Goal: Use online tool/utility: Utilize a website feature to perform a specific function

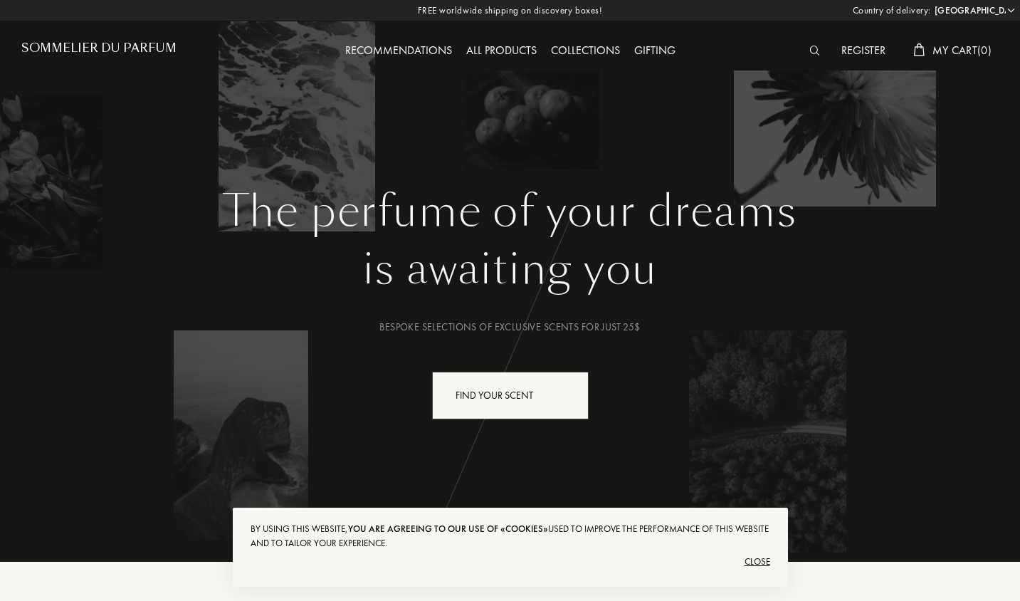
select select "US"
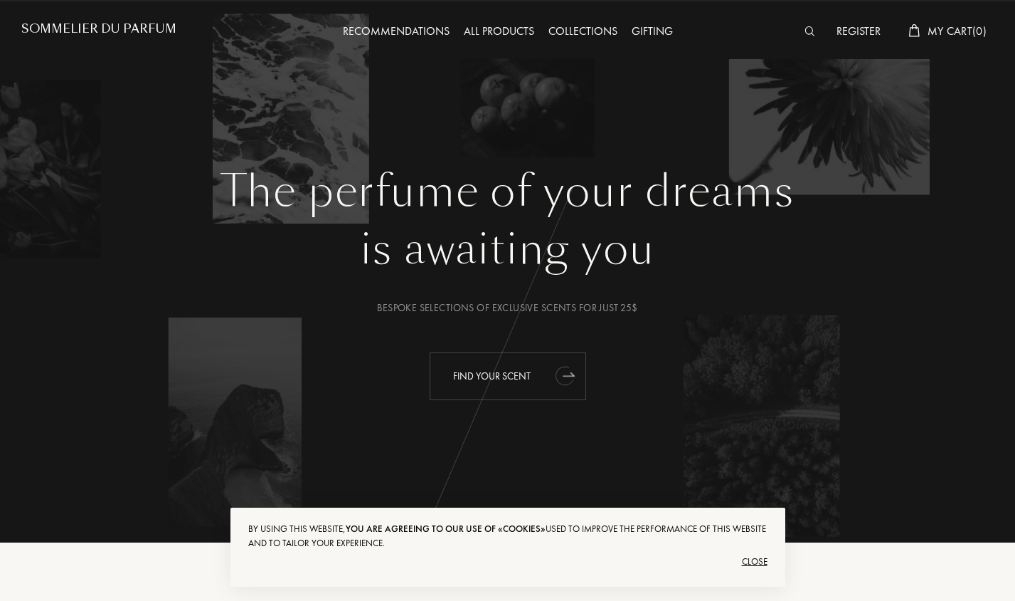
click at [455, 370] on div "Find your scent" at bounding box center [508, 376] width 157 height 48
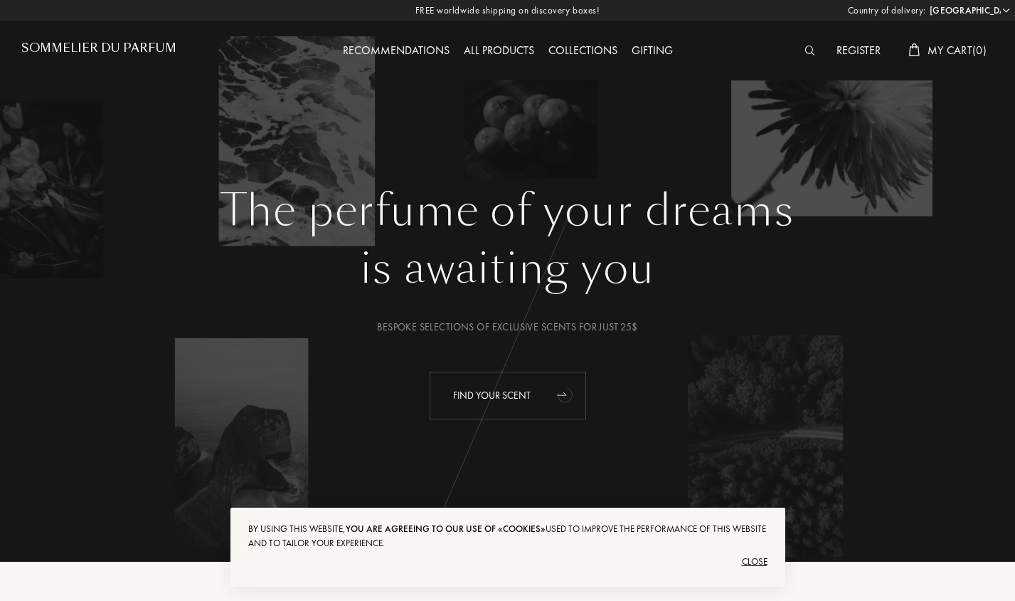
click at [535, 386] on div "Find your scent" at bounding box center [508, 395] width 157 height 48
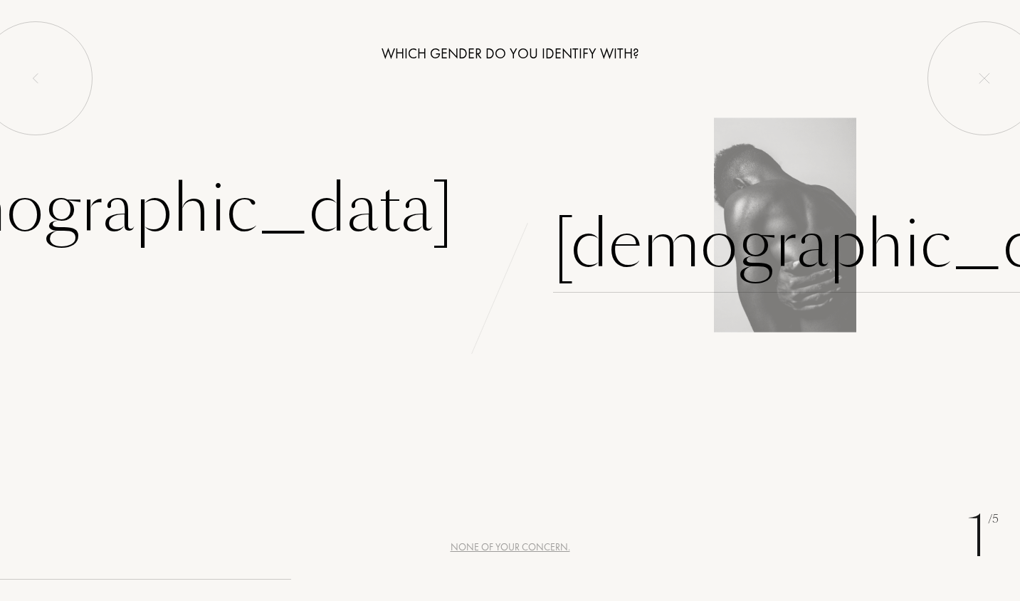
click at [602, 242] on div "Male" at bounding box center [850, 244] width 594 height 96
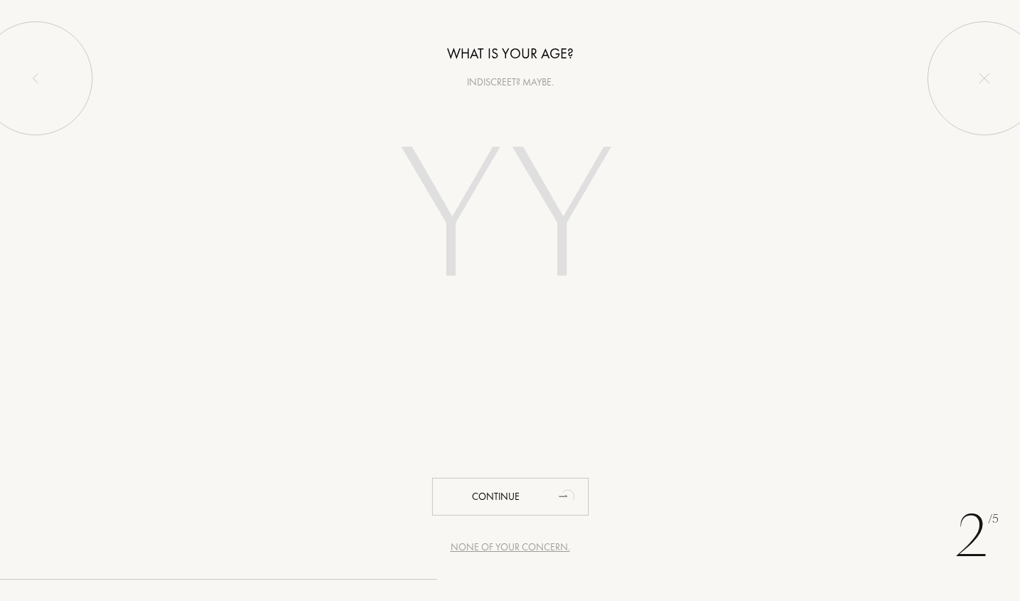
click at [539, 545] on div "None of your concern." at bounding box center [510, 546] width 120 height 15
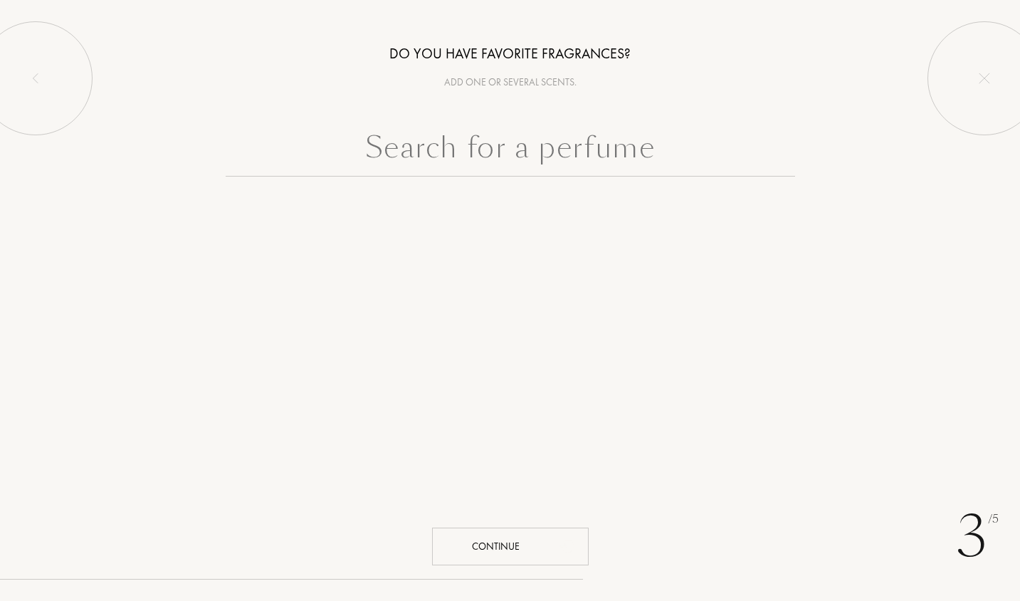
click at [538, 544] on div "Continue" at bounding box center [510, 546] width 157 height 38
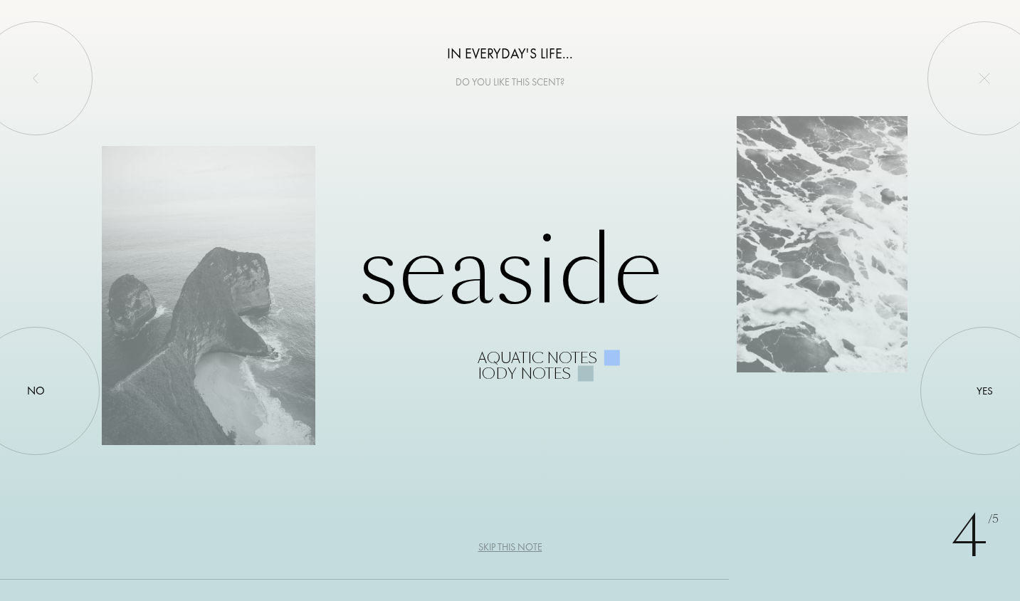
click at [538, 544] on div "Skip this note" at bounding box center [510, 546] width 64 height 15
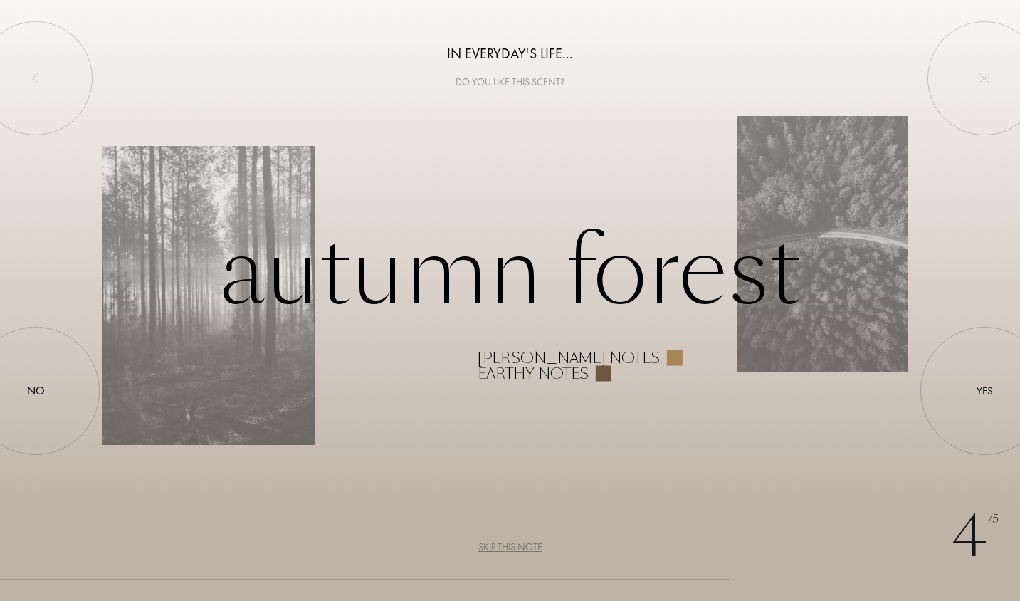
click at [538, 544] on div "Skip this note" at bounding box center [510, 546] width 64 height 15
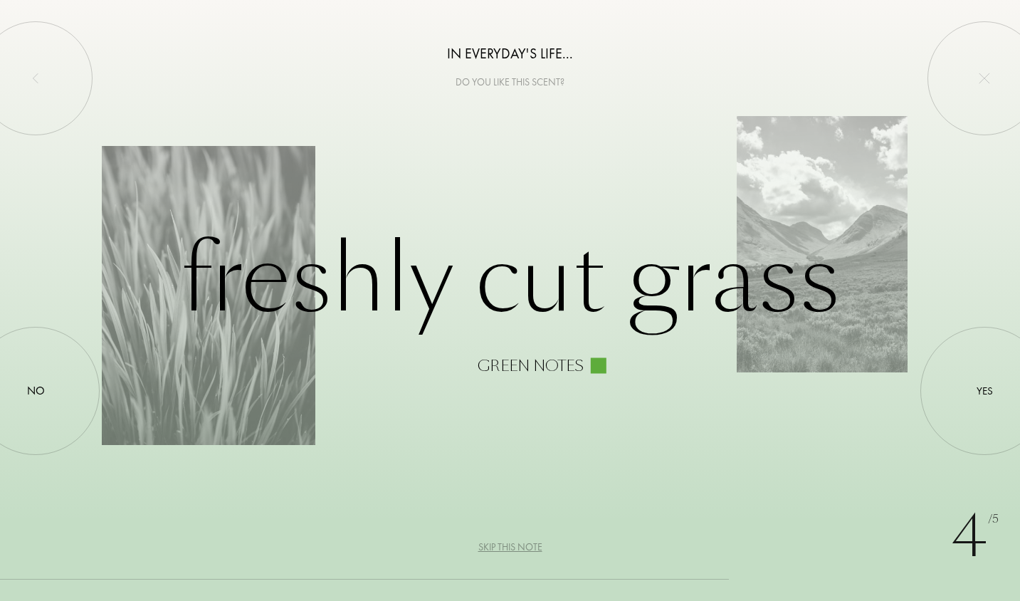
click at [538, 544] on div "Skip this note" at bounding box center [510, 546] width 64 height 15
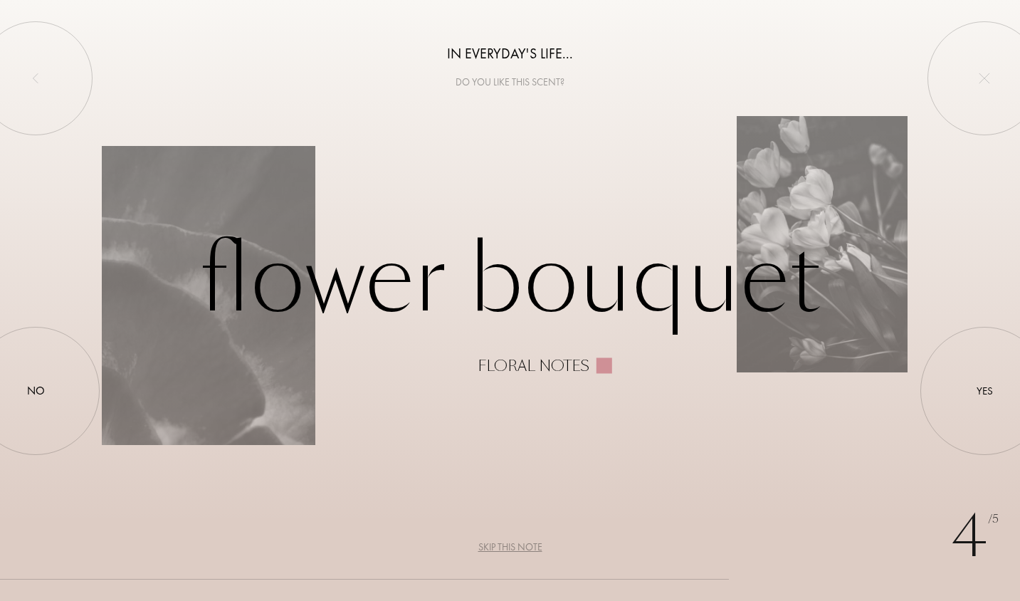
click at [538, 544] on div "Skip this note" at bounding box center [510, 546] width 64 height 15
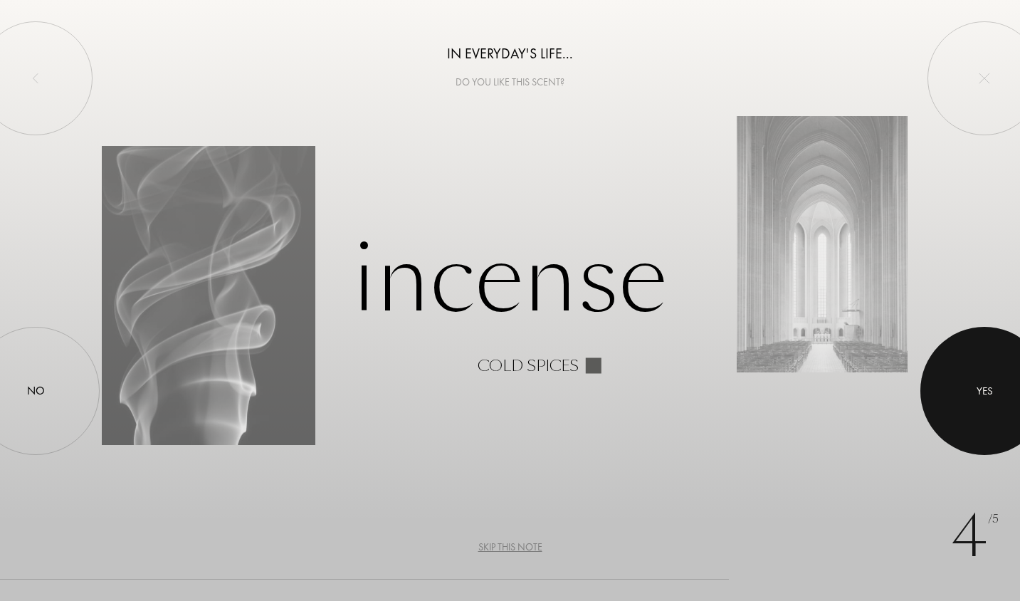
click at [969, 371] on div at bounding box center [984, 391] width 128 height 128
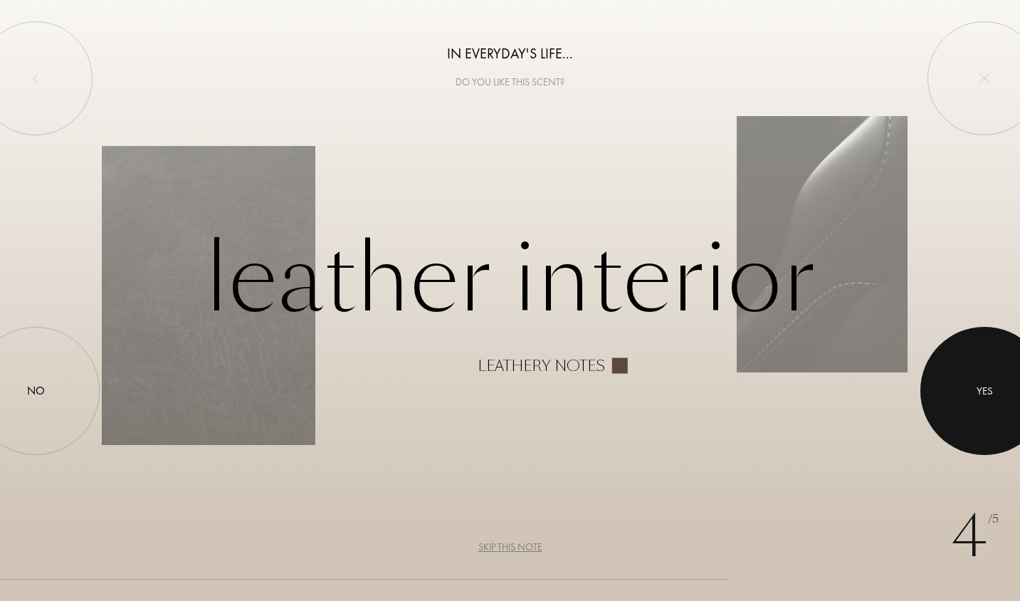
click at [1011, 388] on div at bounding box center [984, 391] width 128 height 128
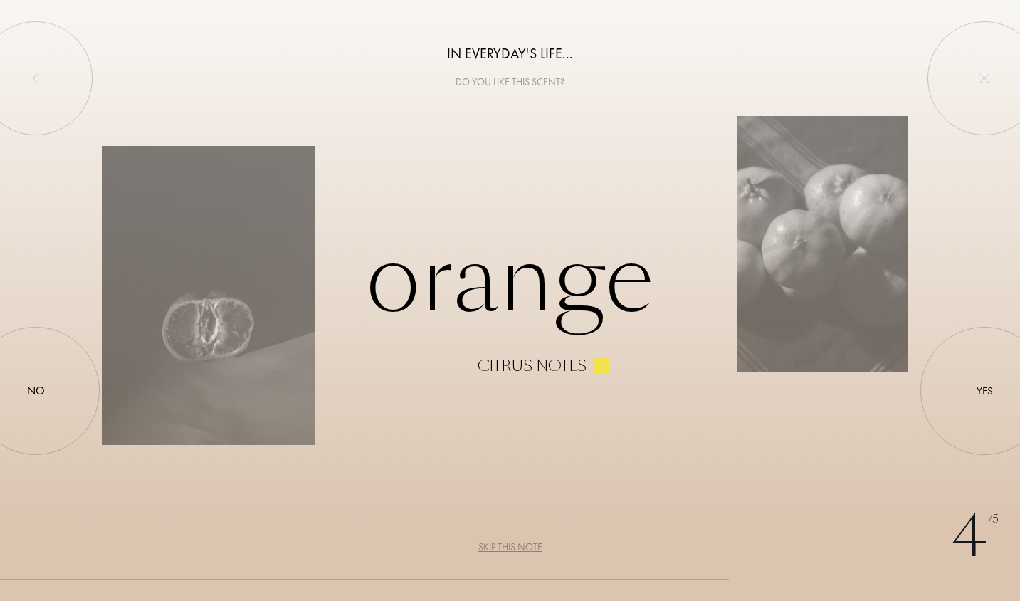
click at [513, 541] on div "Skip this note" at bounding box center [510, 546] width 64 height 15
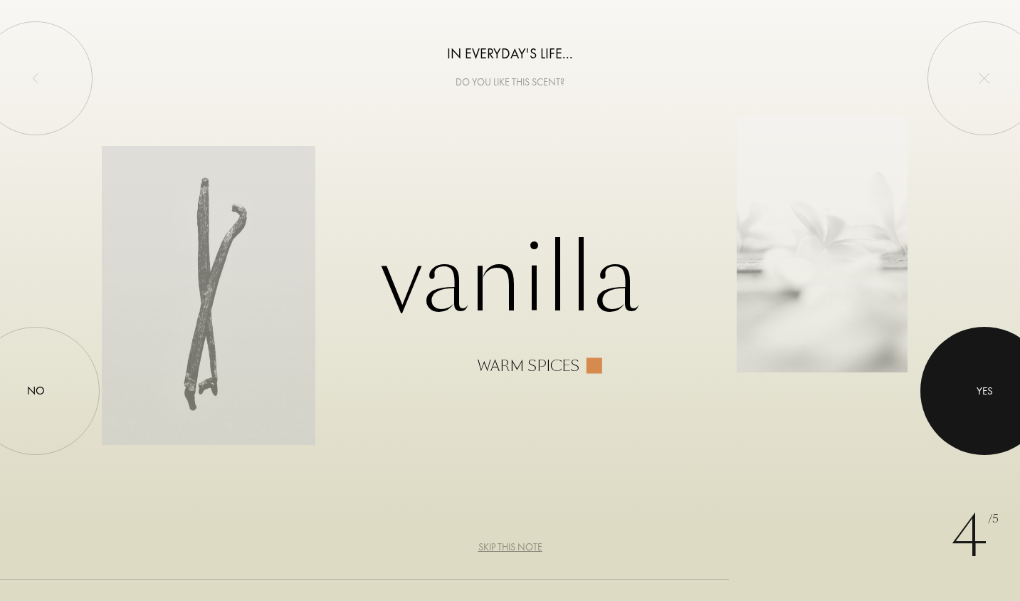
click at [994, 395] on div at bounding box center [984, 391] width 128 height 128
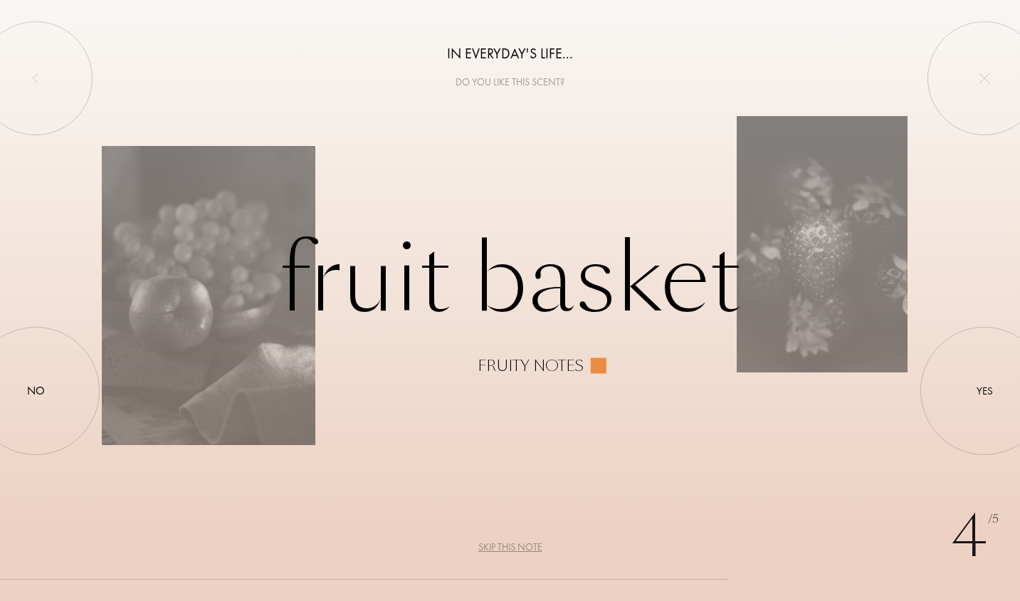
click at [495, 553] on div "Skip this note" at bounding box center [510, 546] width 64 height 15
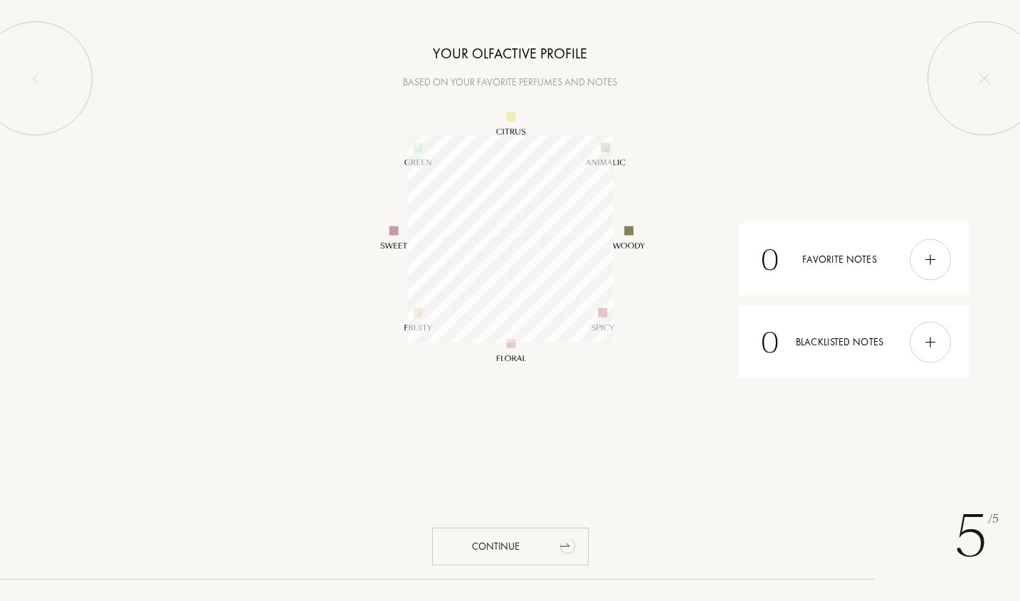
click at [492, 542] on div "Continue" at bounding box center [510, 546] width 157 height 38
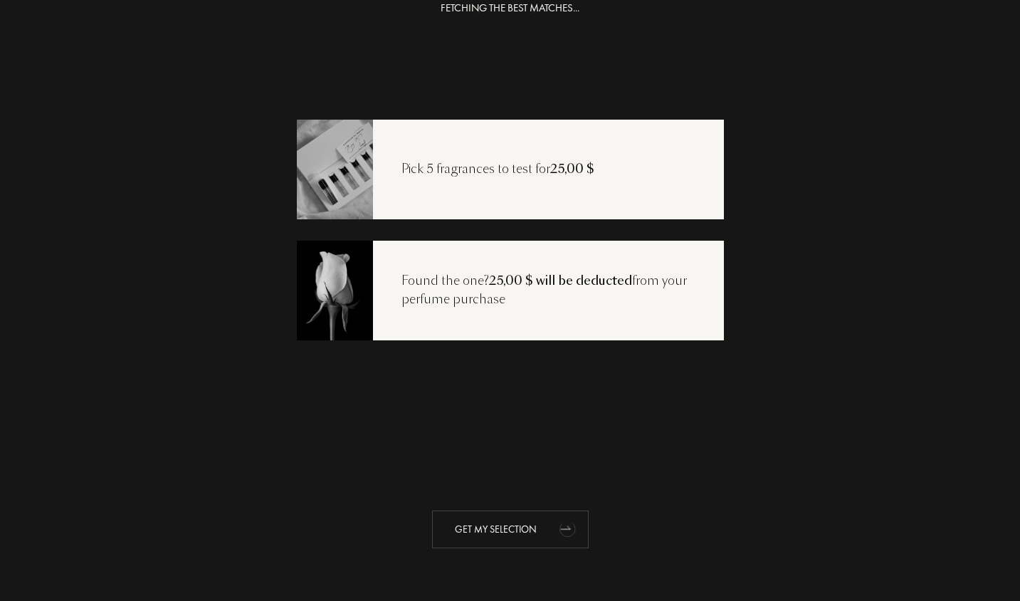
click at [505, 537] on div "Get my selection" at bounding box center [510, 529] width 157 height 38
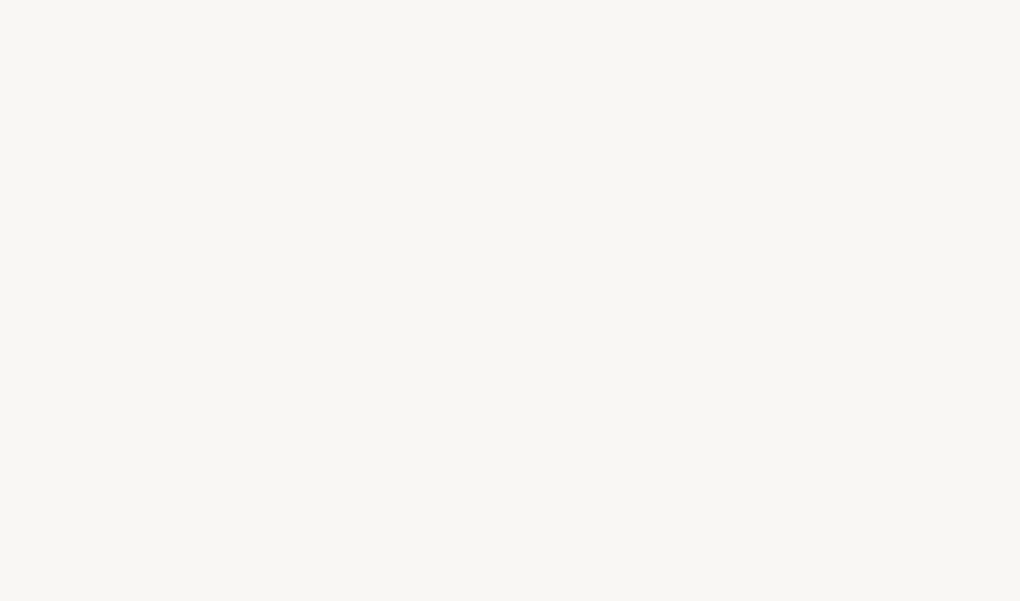
select select "US"
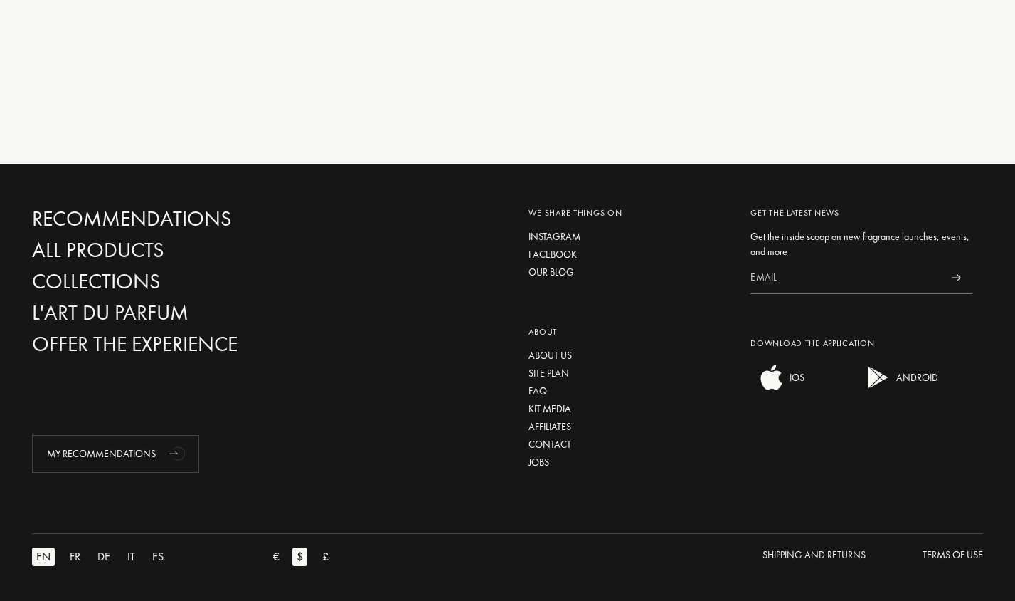
scroll to position [455, 0]
